Goal: Transaction & Acquisition: Book appointment/travel/reservation

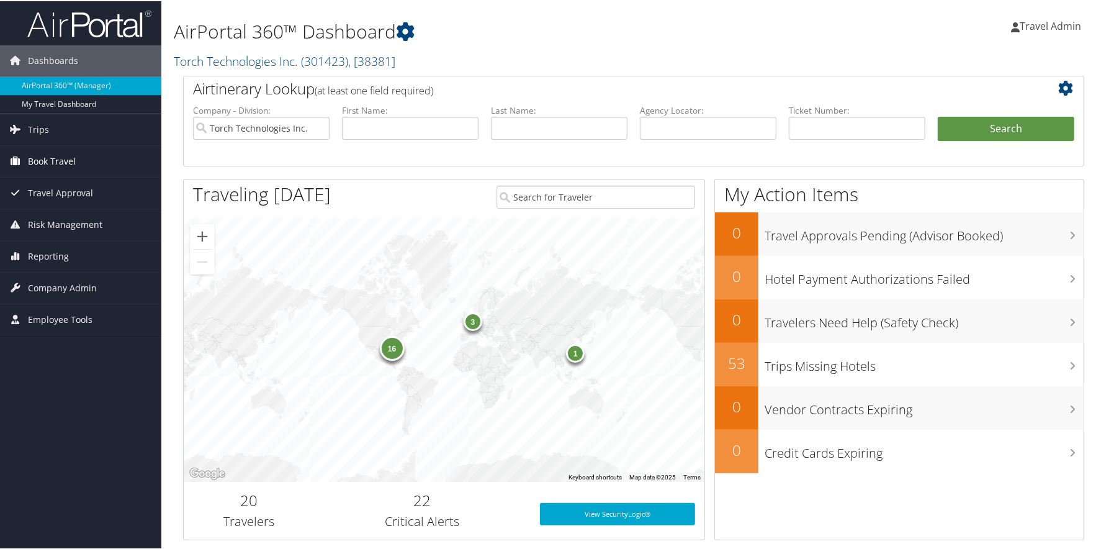
click at [89, 159] on link "Book Travel" at bounding box center [80, 160] width 161 height 31
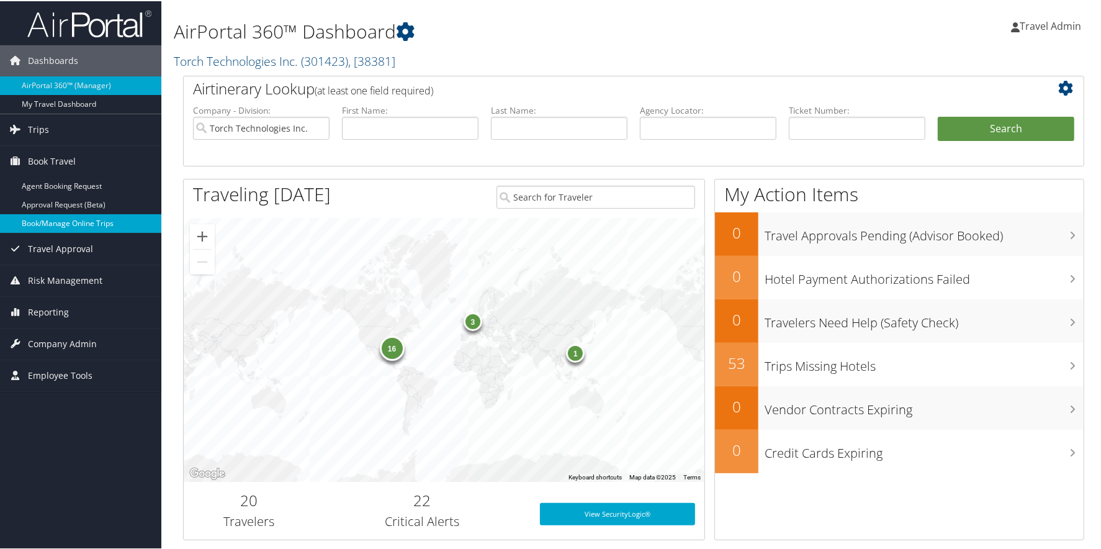
click at [73, 227] on link "Book/Manage Online Trips" at bounding box center [80, 222] width 161 height 19
